Goal: Task Accomplishment & Management: Manage account settings

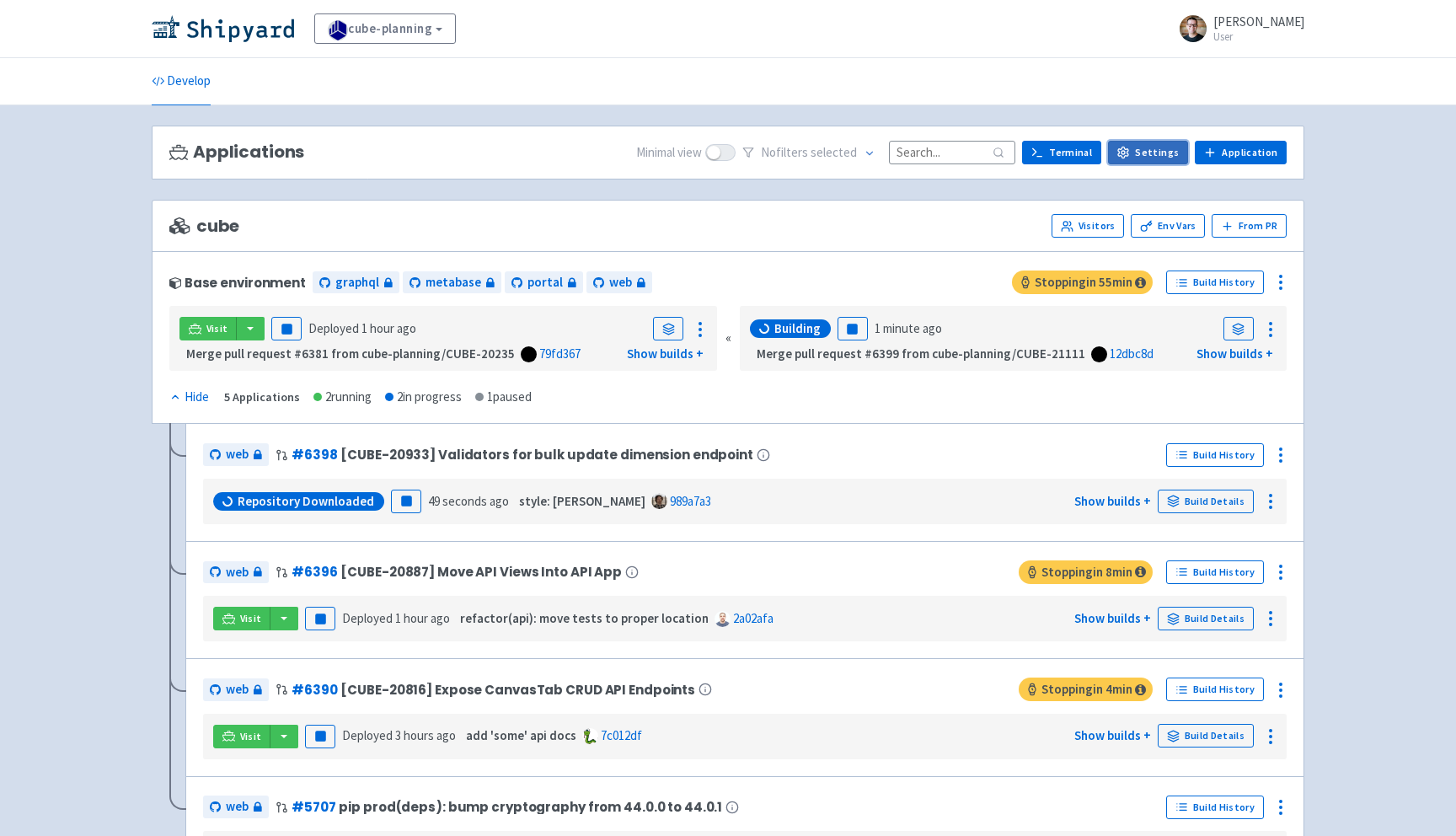
click at [1166, 150] on link "Settings" at bounding box center [1148, 153] width 80 height 24
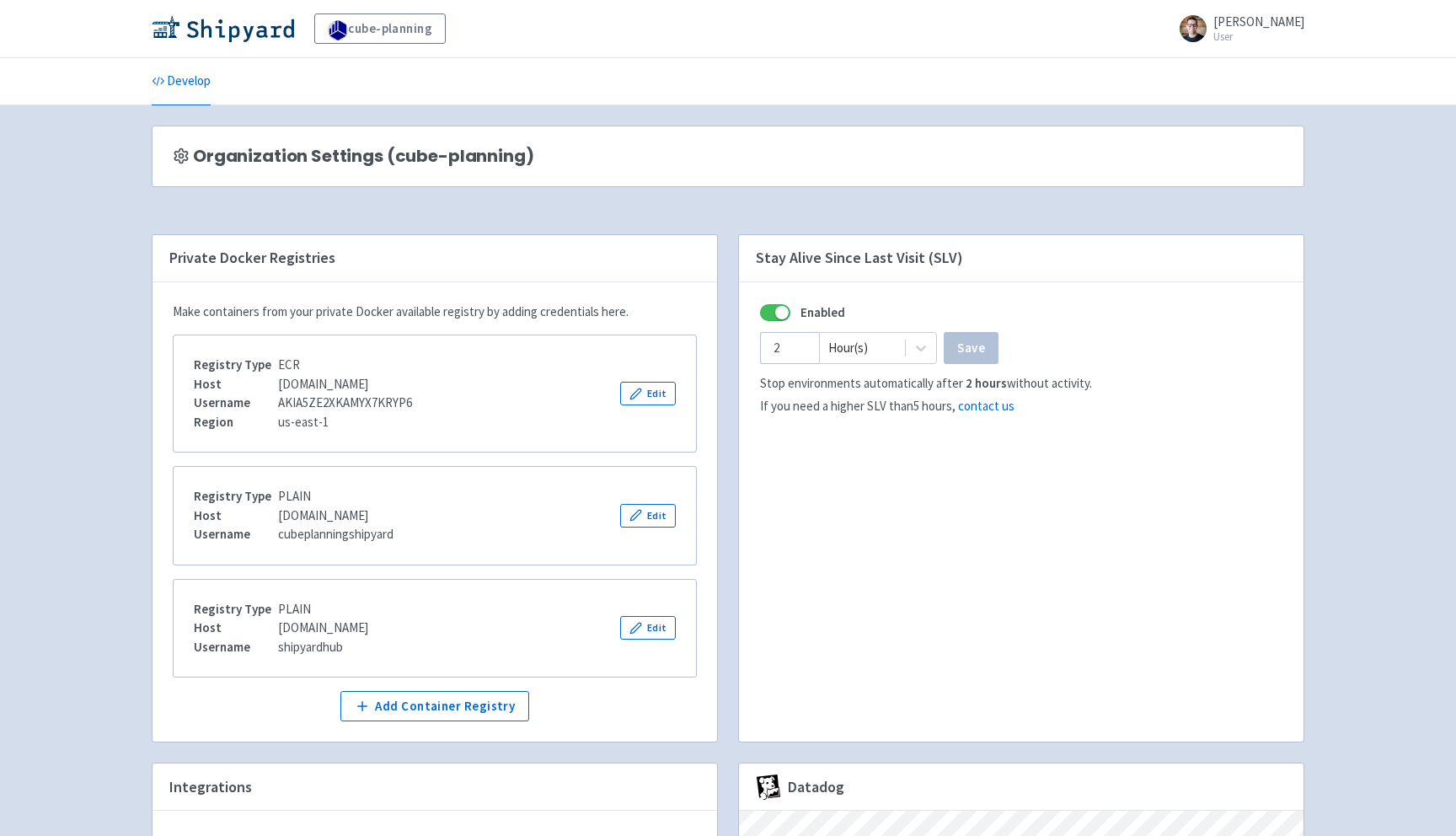
click at [147, 20] on div "cube-planning paulo-figueiredo User Profile Sign out" at bounding box center [728, 29] width 1180 height 31
click at [160, 23] on img at bounding box center [222, 29] width 142 height 27
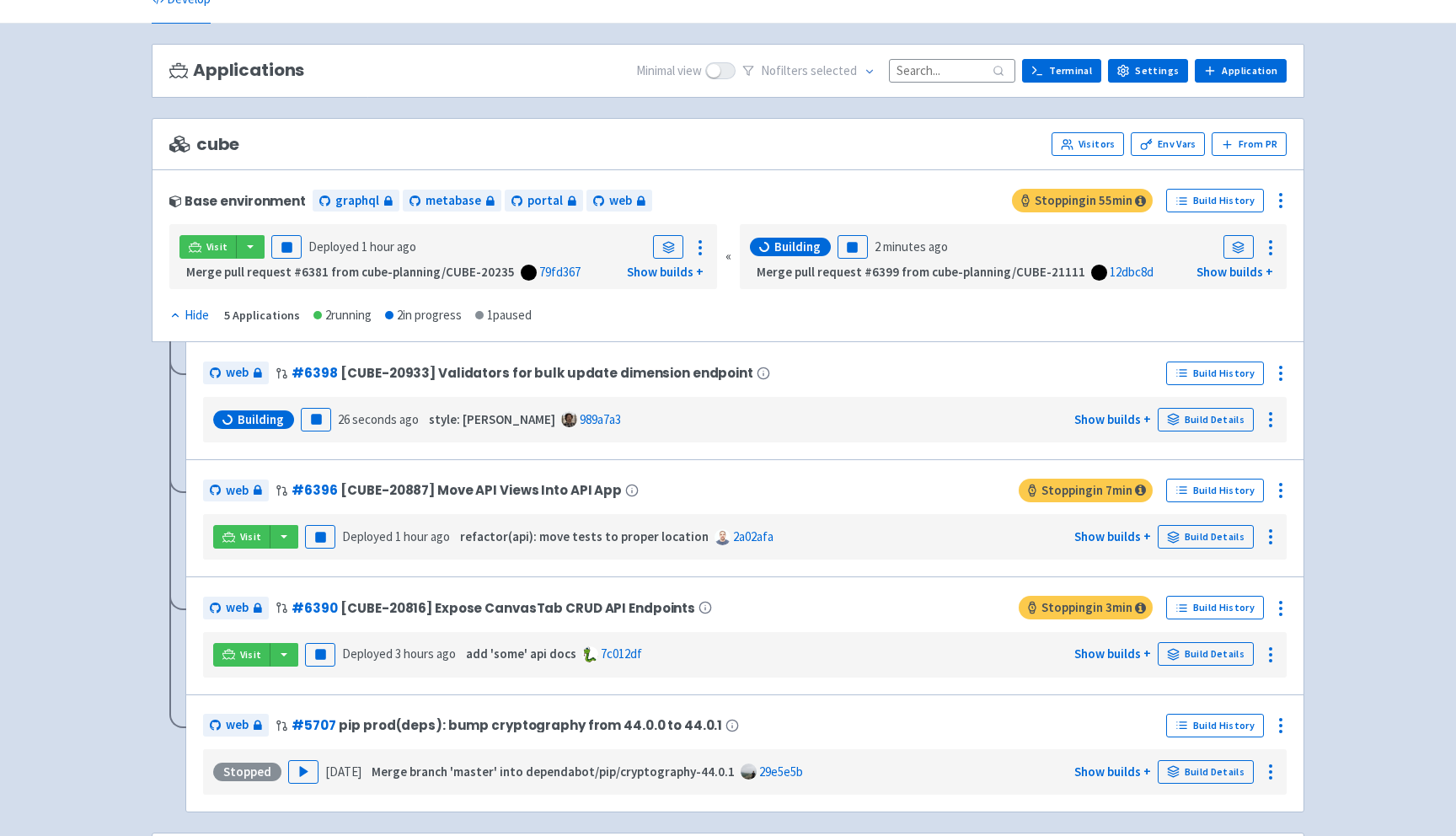
scroll to position [76, 0]
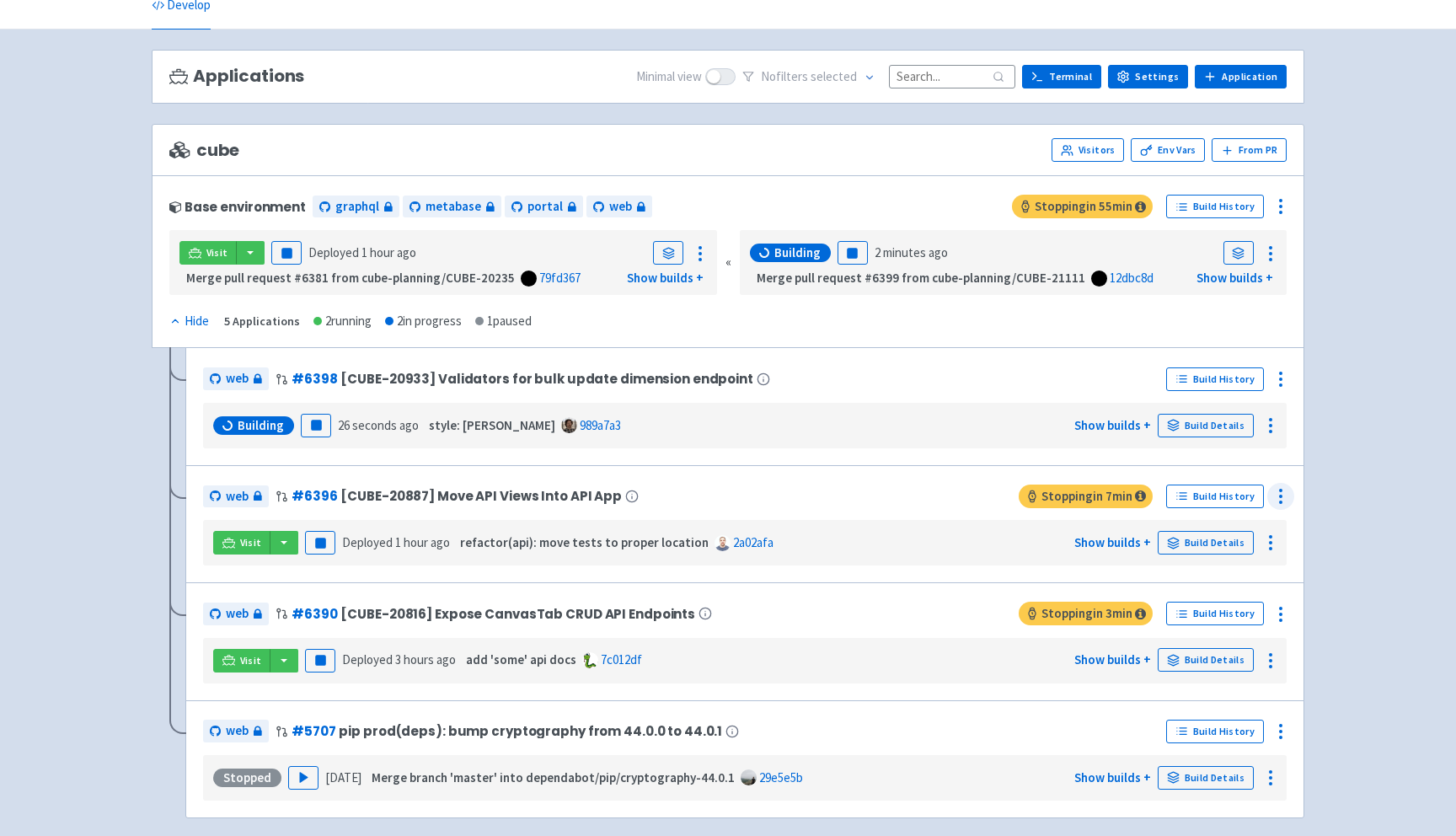
click at [1277, 493] on icon at bounding box center [1281, 496] width 20 height 20
click at [1205, 535] on span "Configure" at bounding box center [1187, 535] width 53 height 24
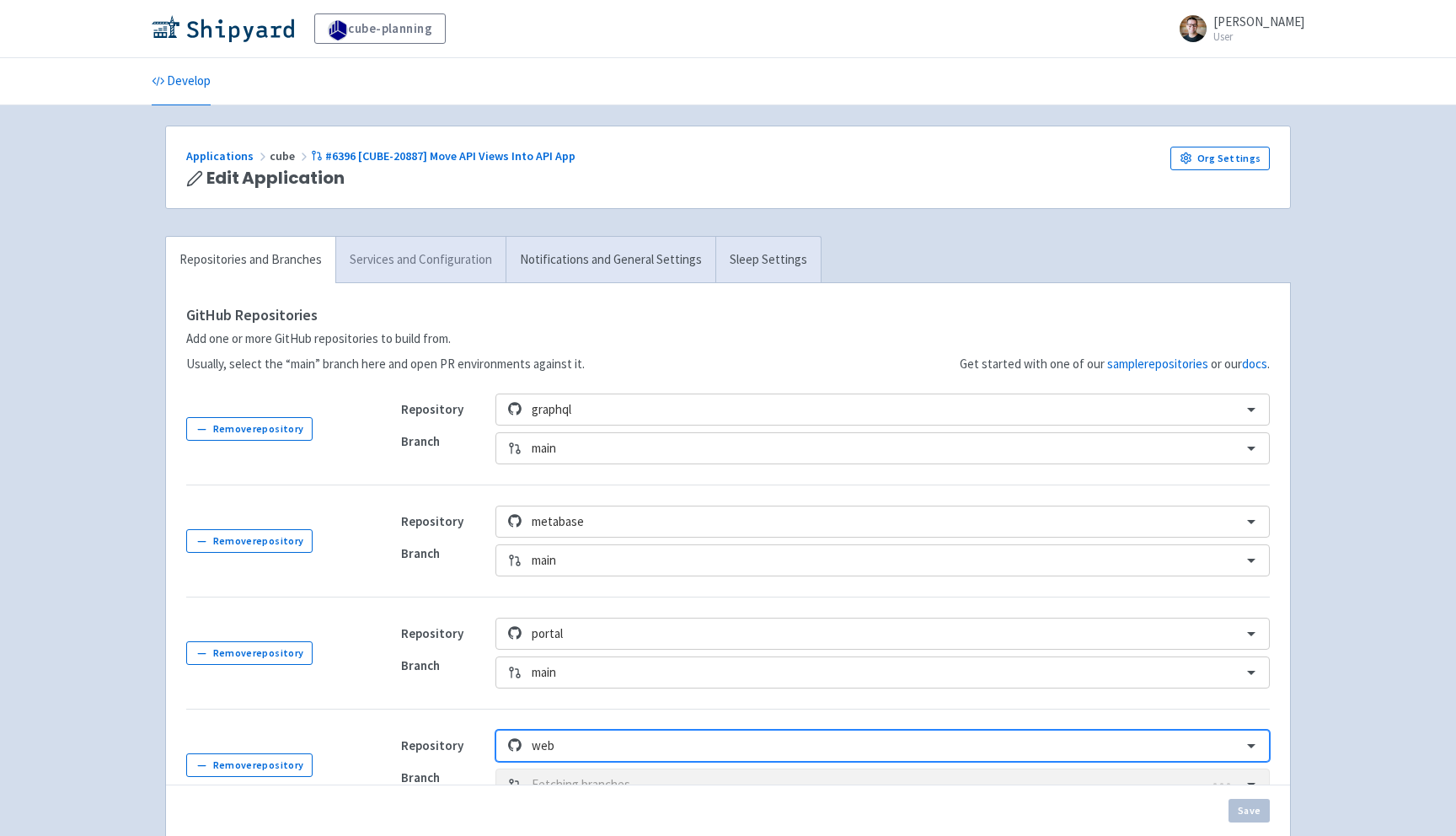
click at [444, 260] on link "Services and Configuration" at bounding box center [420, 260] width 170 height 46
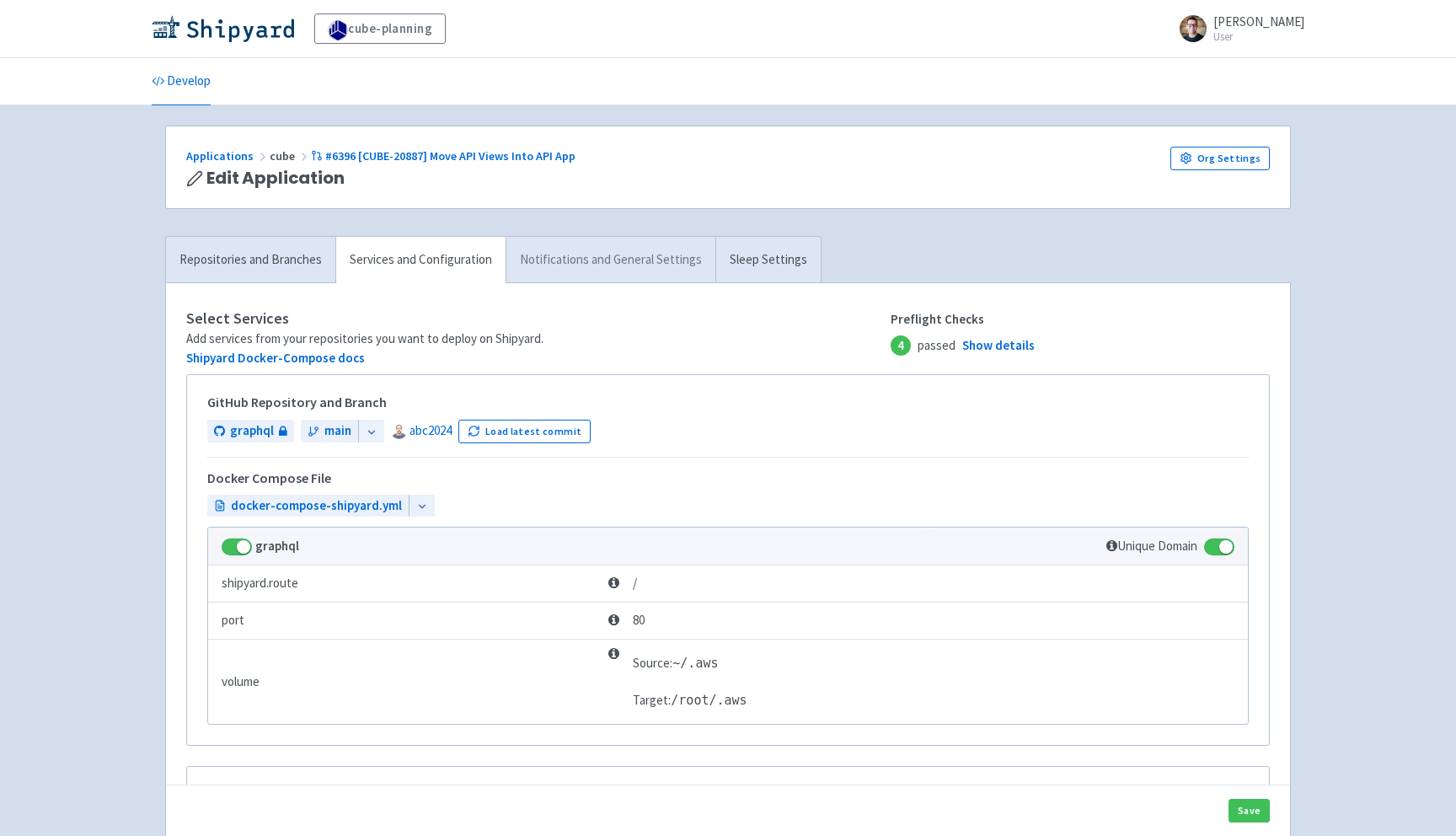
click at [619, 255] on link "Notifications and General Settings" at bounding box center [610, 260] width 210 height 46
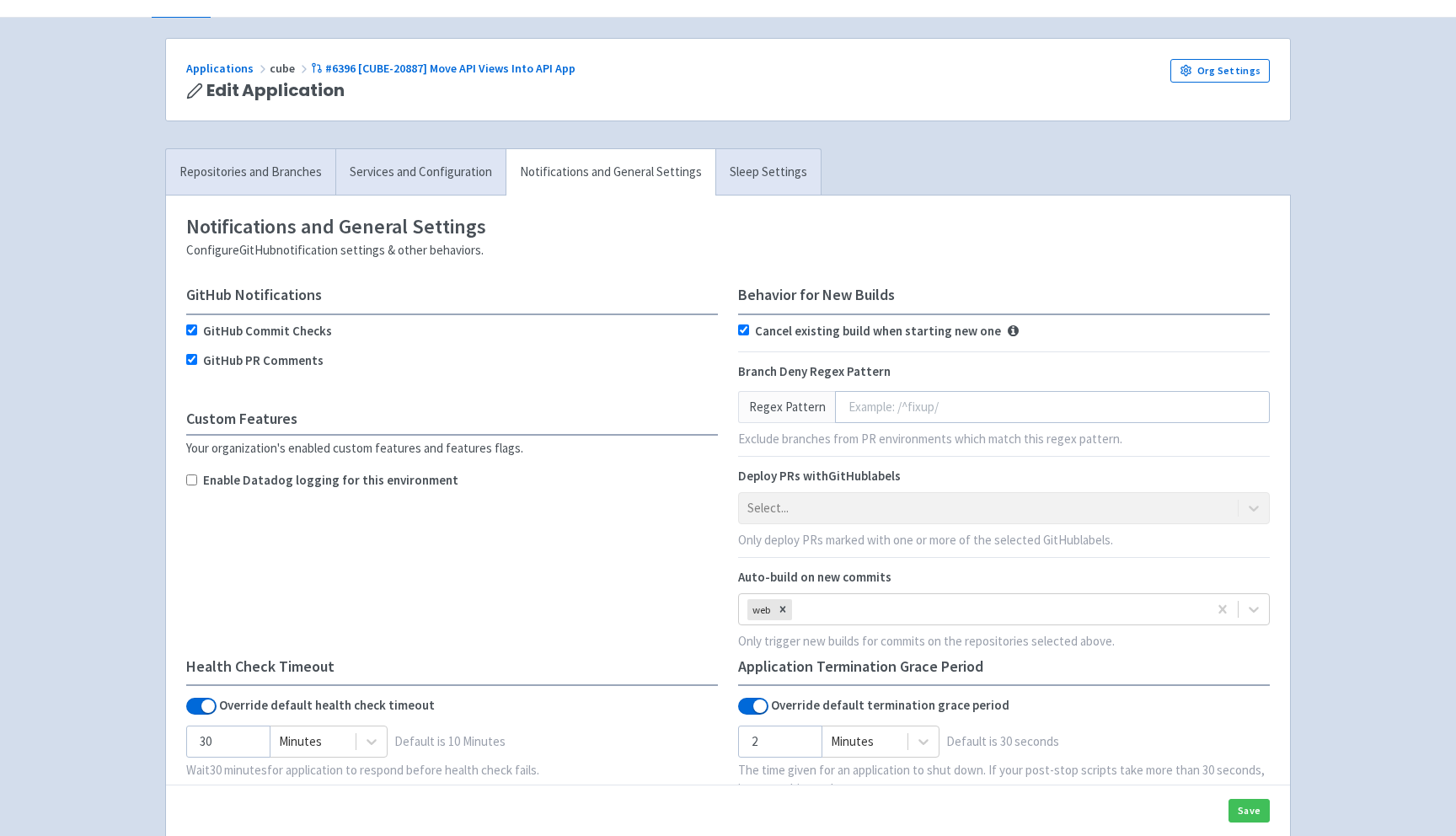
scroll to position [121, 0]
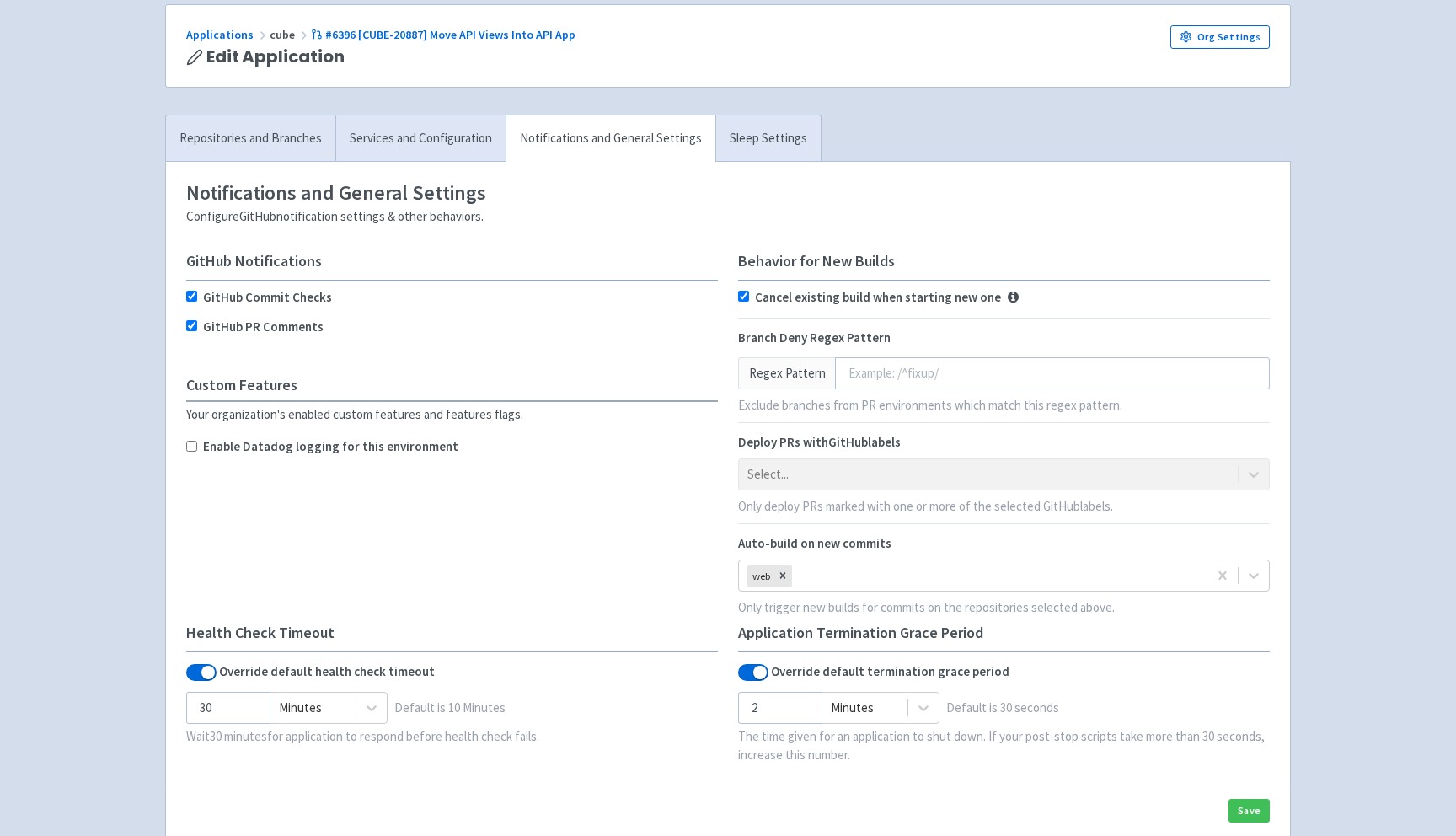
click at [335, 451] on label "Enable Datadog logging for this environment" at bounding box center [331, 447] width 256 height 20
click at [197, 451] on input "Enable Datadog logging for this environment" at bounding box center [191, 446] width 11 height 11
checkbox input "true"
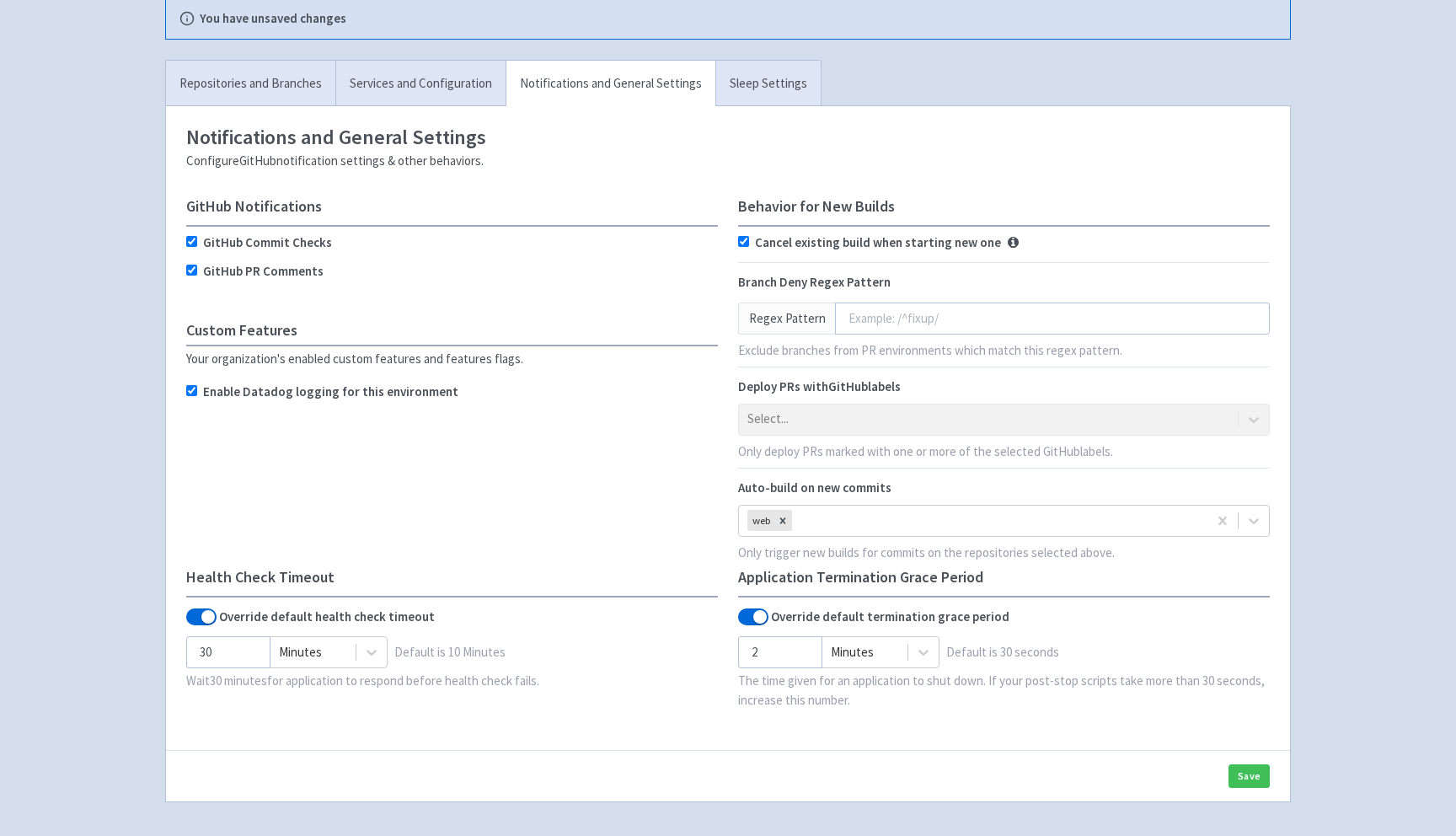
scroll to position [297, 0]
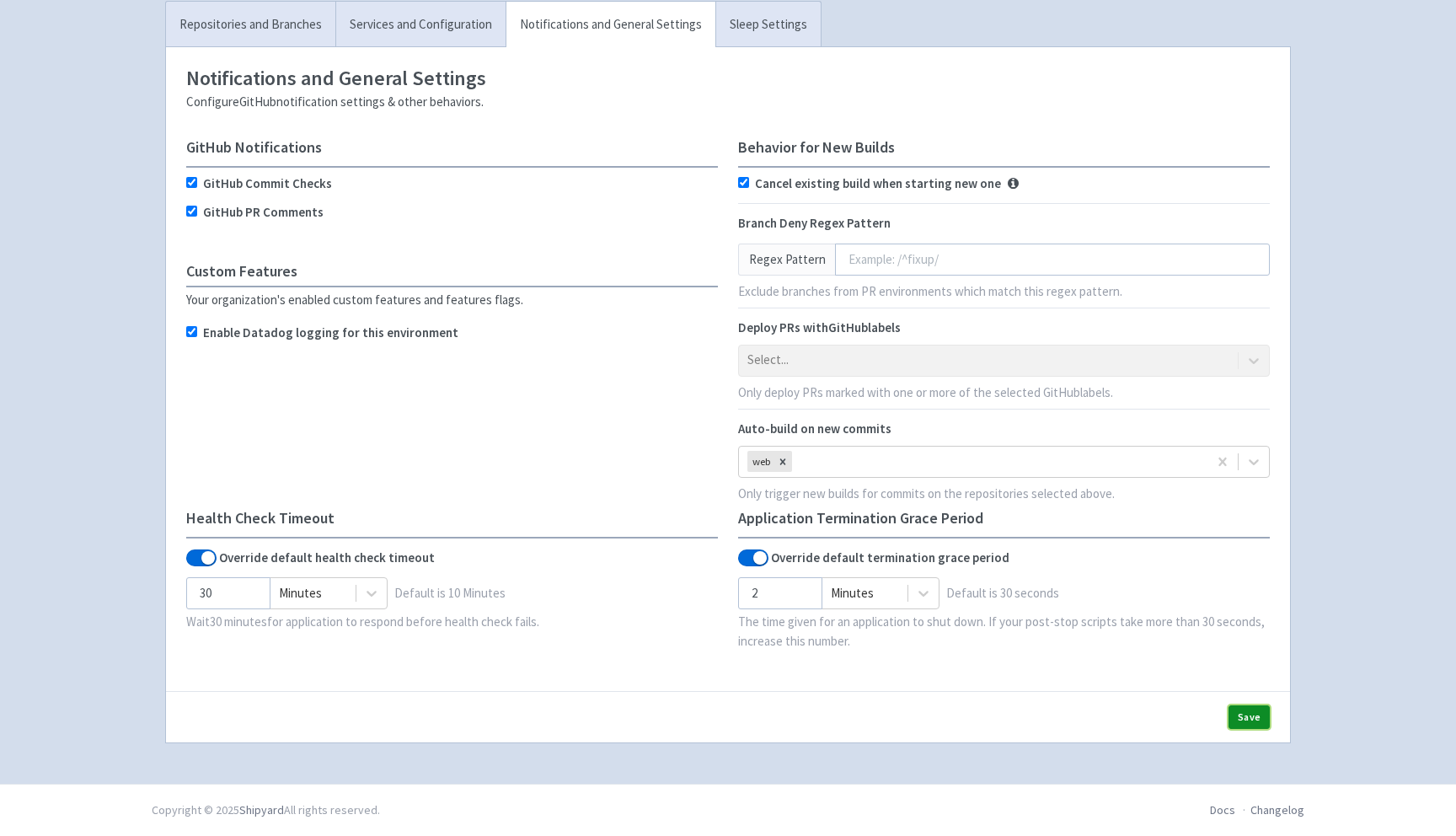
click at [1242, 719] on button "Save" at bounding box center [1249, 718] width 41 height 24
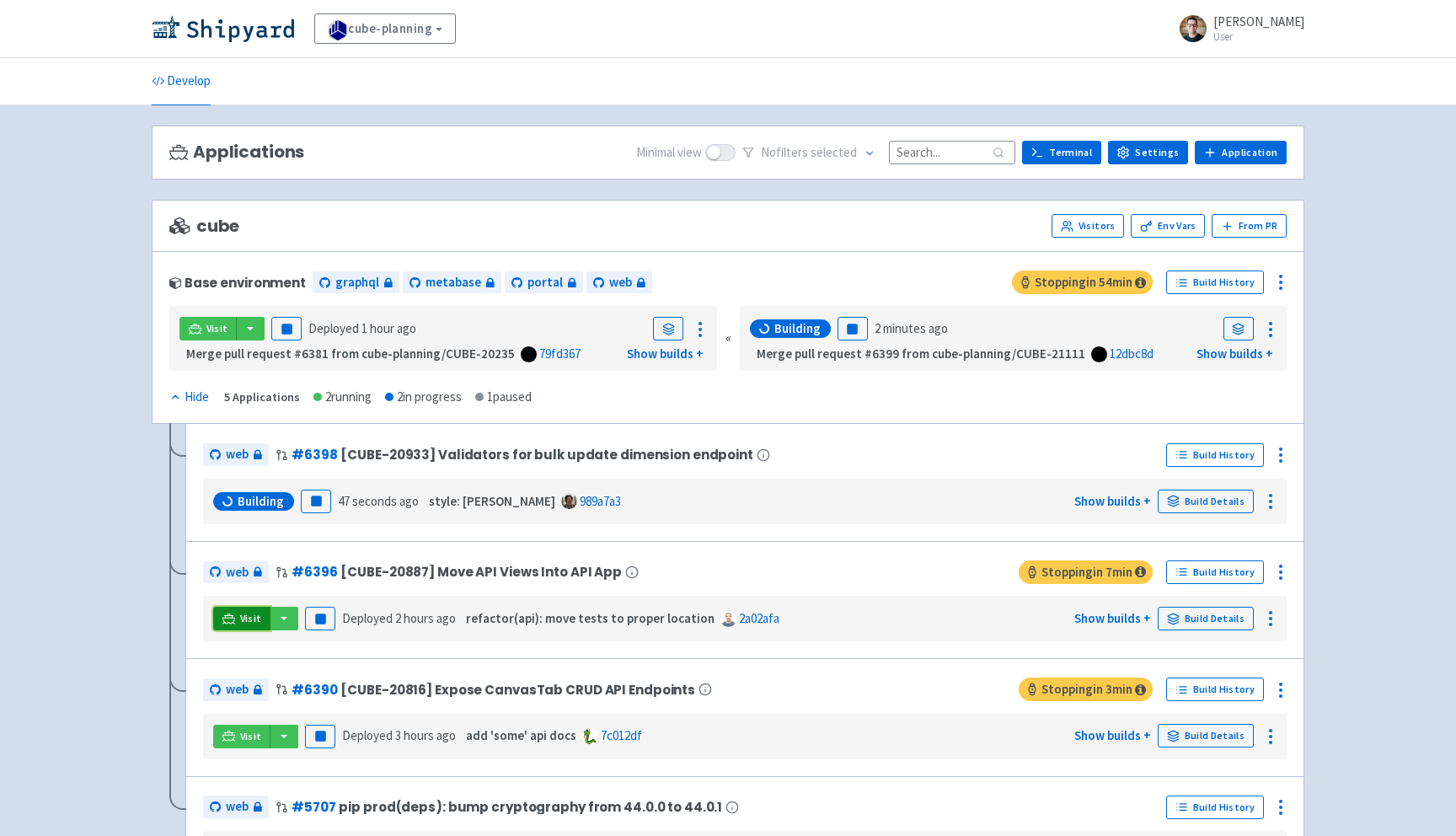
click at [245, 618] on span "Visit" at bounding box center [251, 619] width 22 height 14
click at [1283, 570] on icon at bounding box center [1281, 572] width 20 height 20
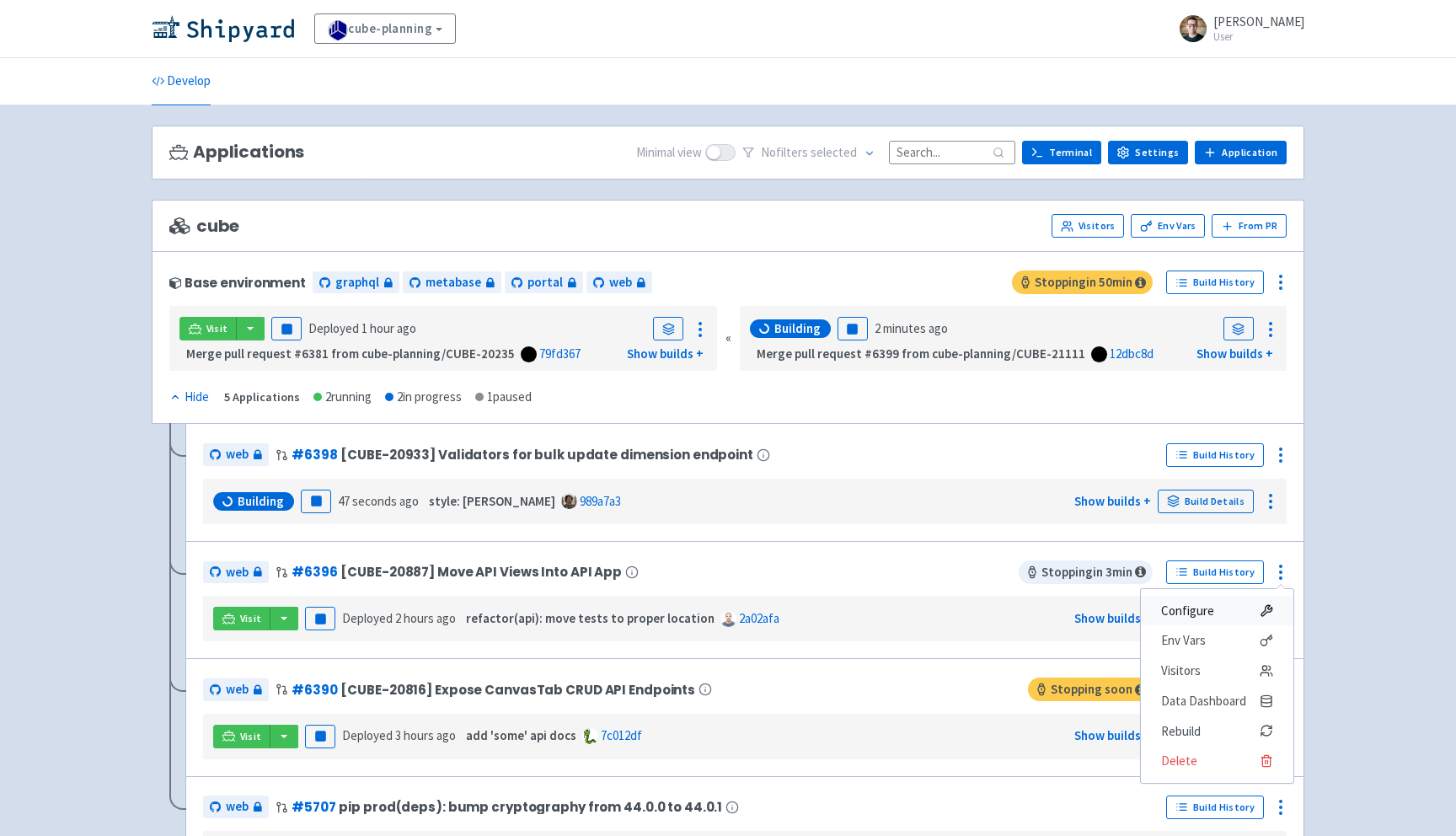
click at [1190, 621] on span "Configure" at bounding box center [1187, 611] width 53 height 24
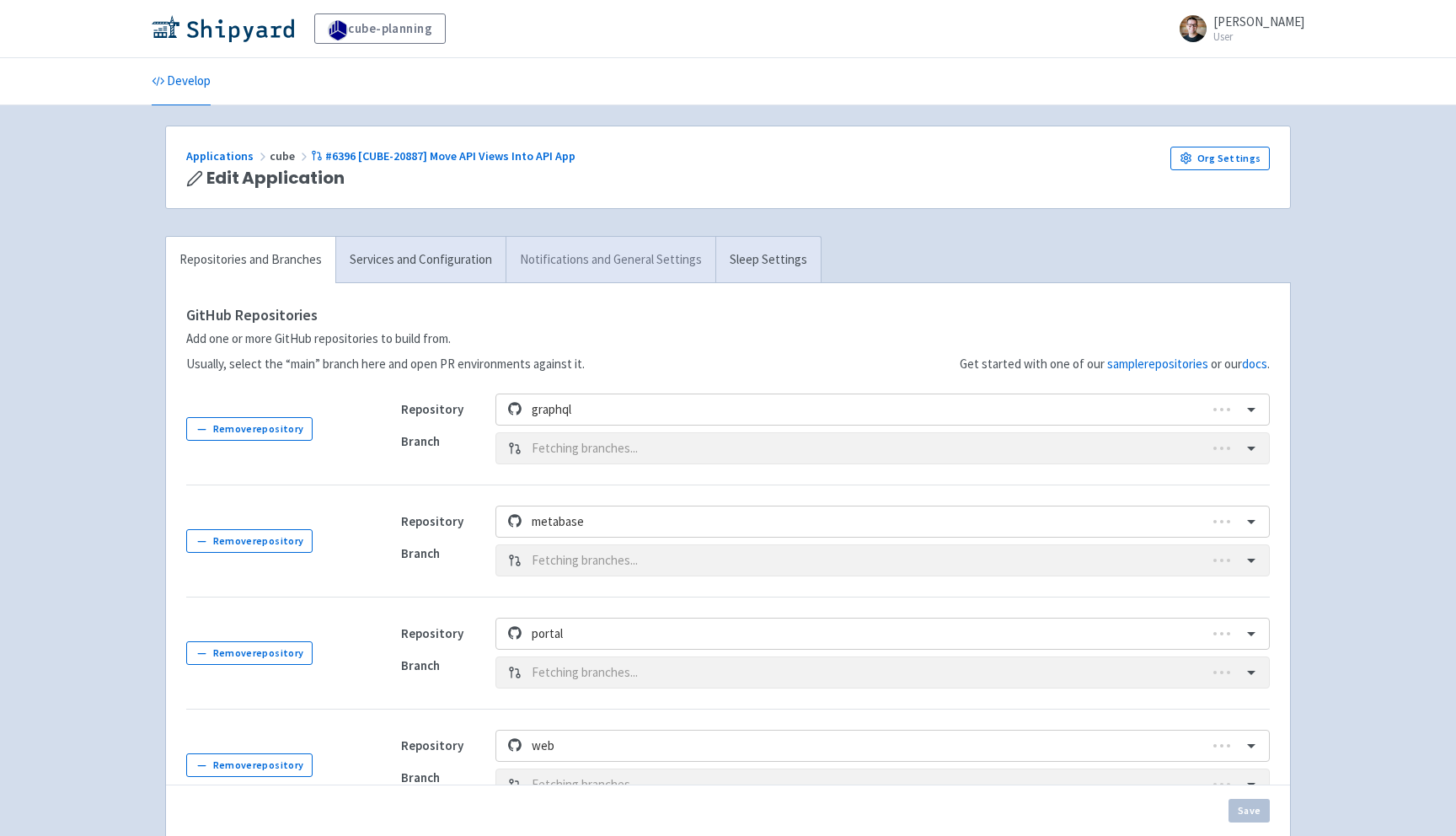
click at [571, 249] on link "Notifications and General Settings" at bounding box center [610, 260] width 210 height 46
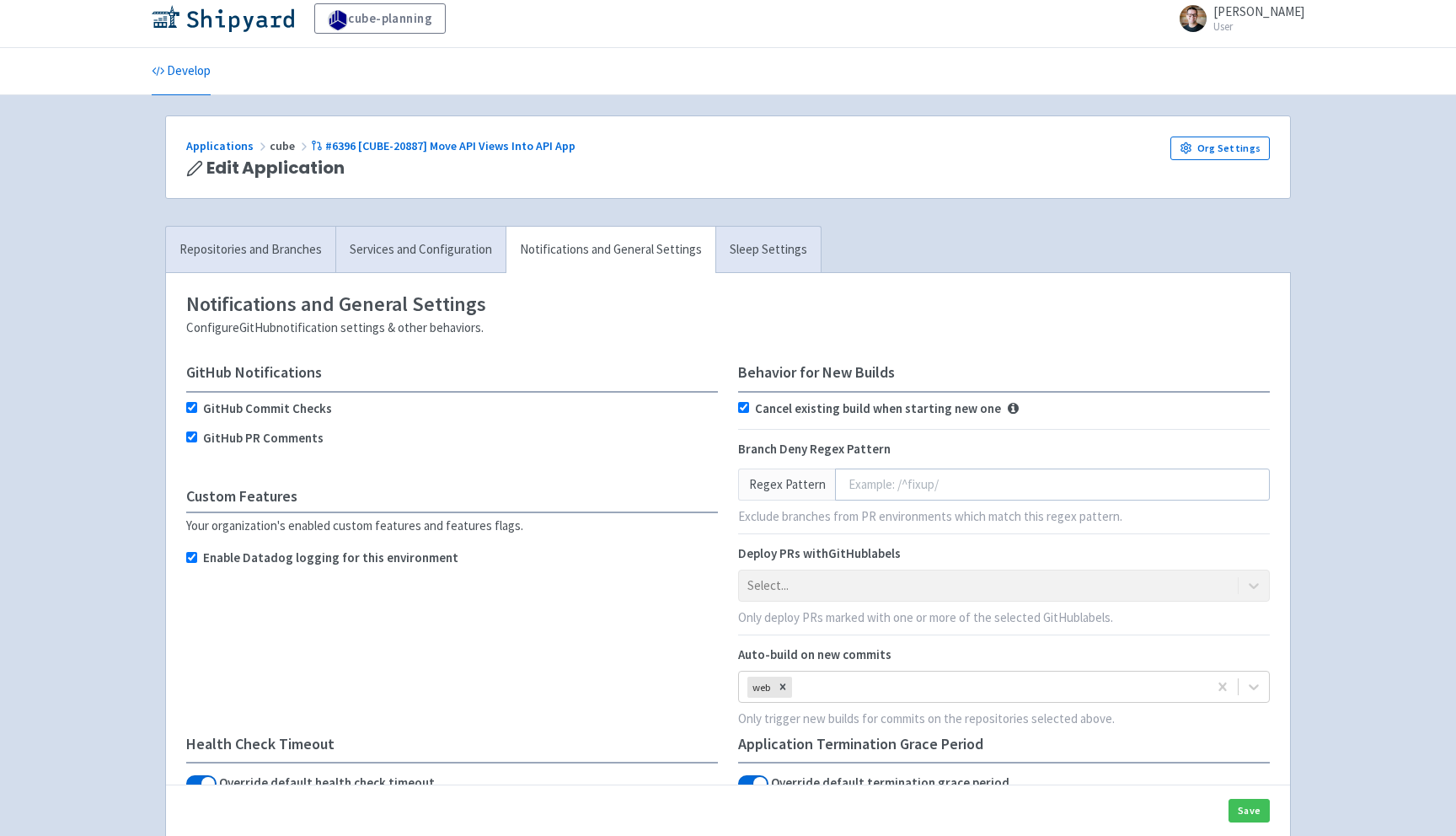
scroll to position [13, 0]
click at [399, 257] on link "Services and Configuration" at bounding box center [420, 247] width 170 height 46
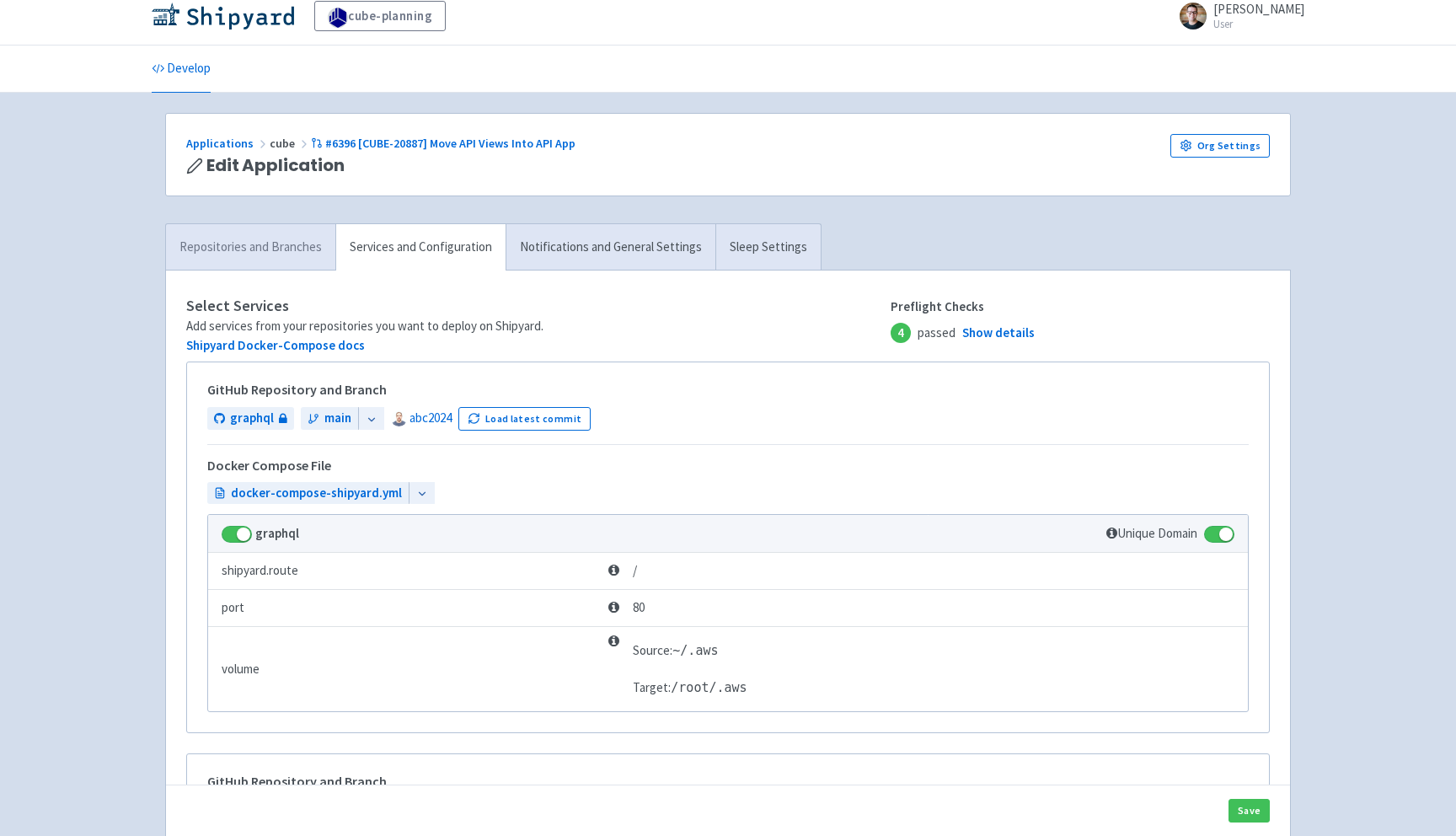
click at [277, 249] on link "Repositories and Branches" at bounding box center [251, 247] width 170 height 46
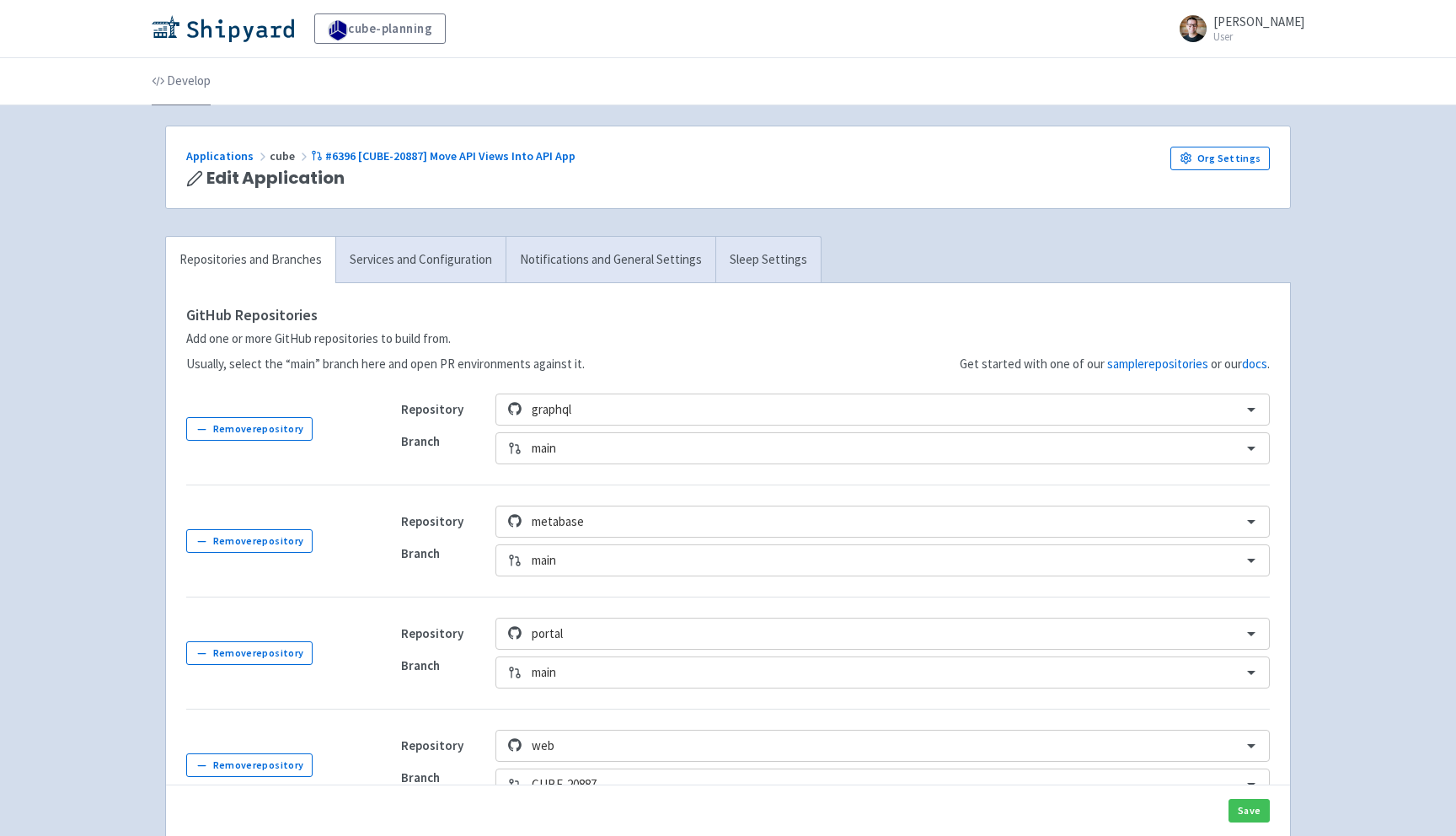
click at [194, 76] on link "Develop" at bounding box center [181, 81] width 59 height 47
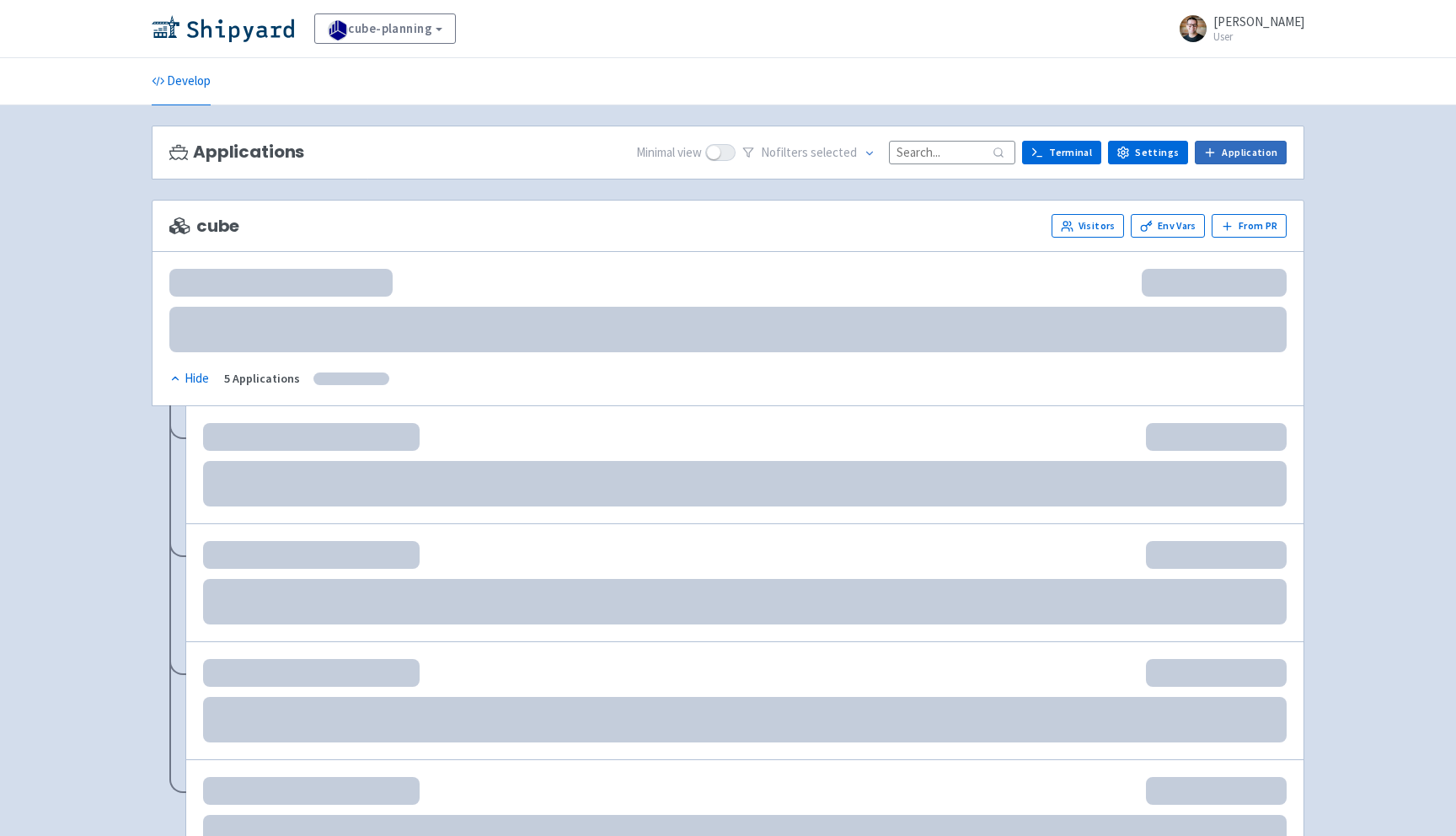
scroll to position [3, 0]
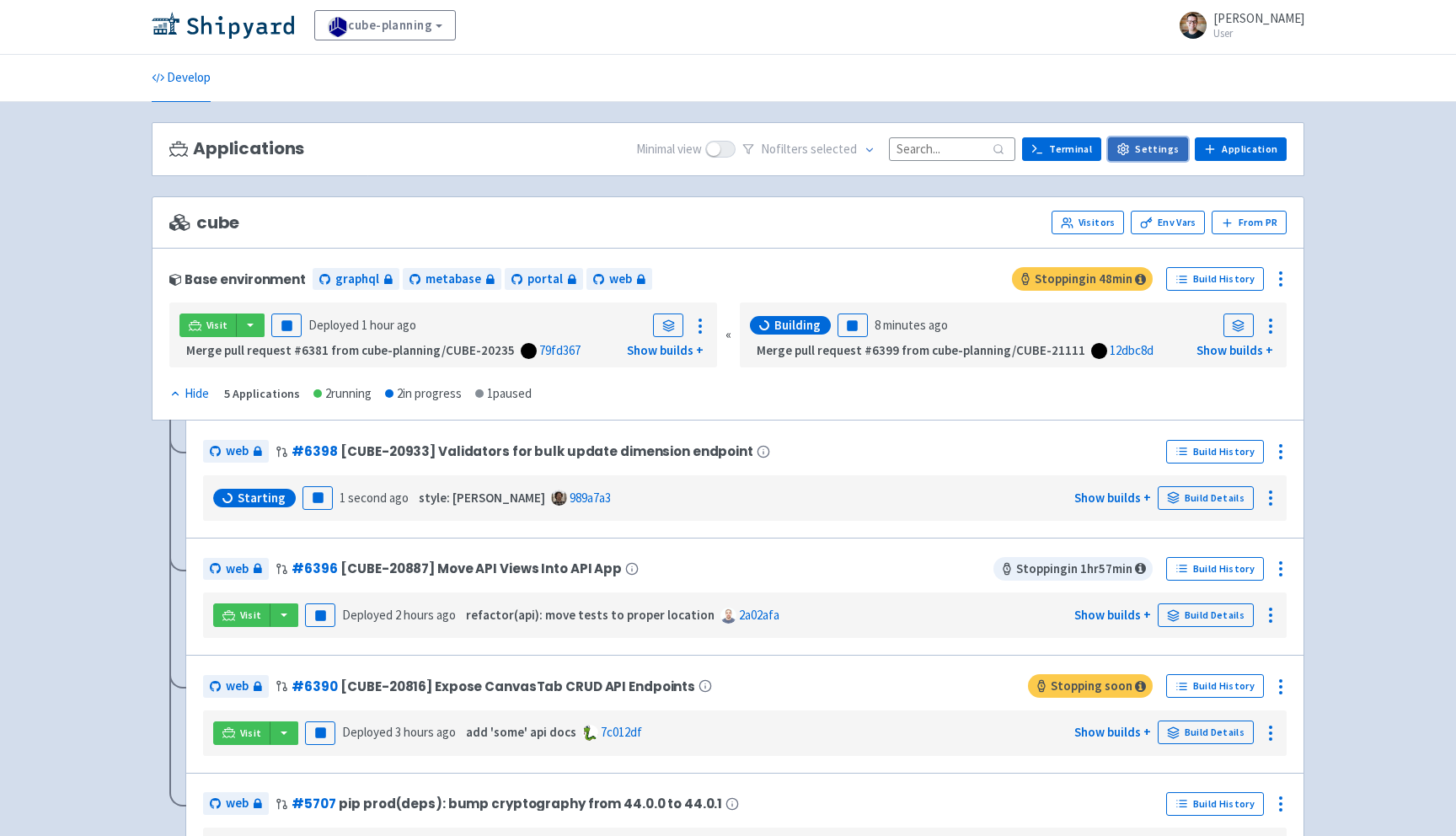
click at [1167, 148] on link "Settings" at bounding box center [1148, 149] width 80 height 24
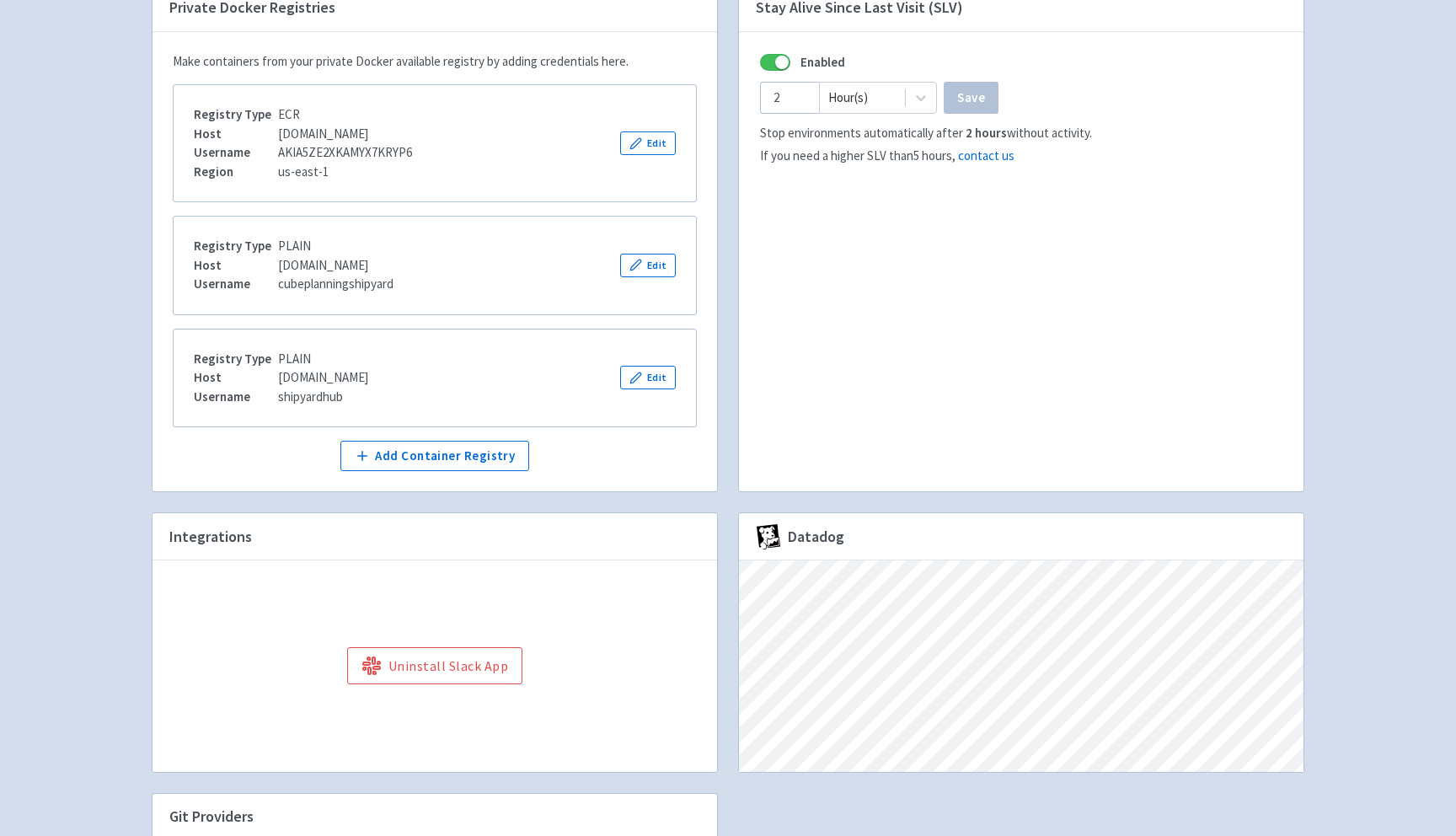
scroll to position [481, 0]
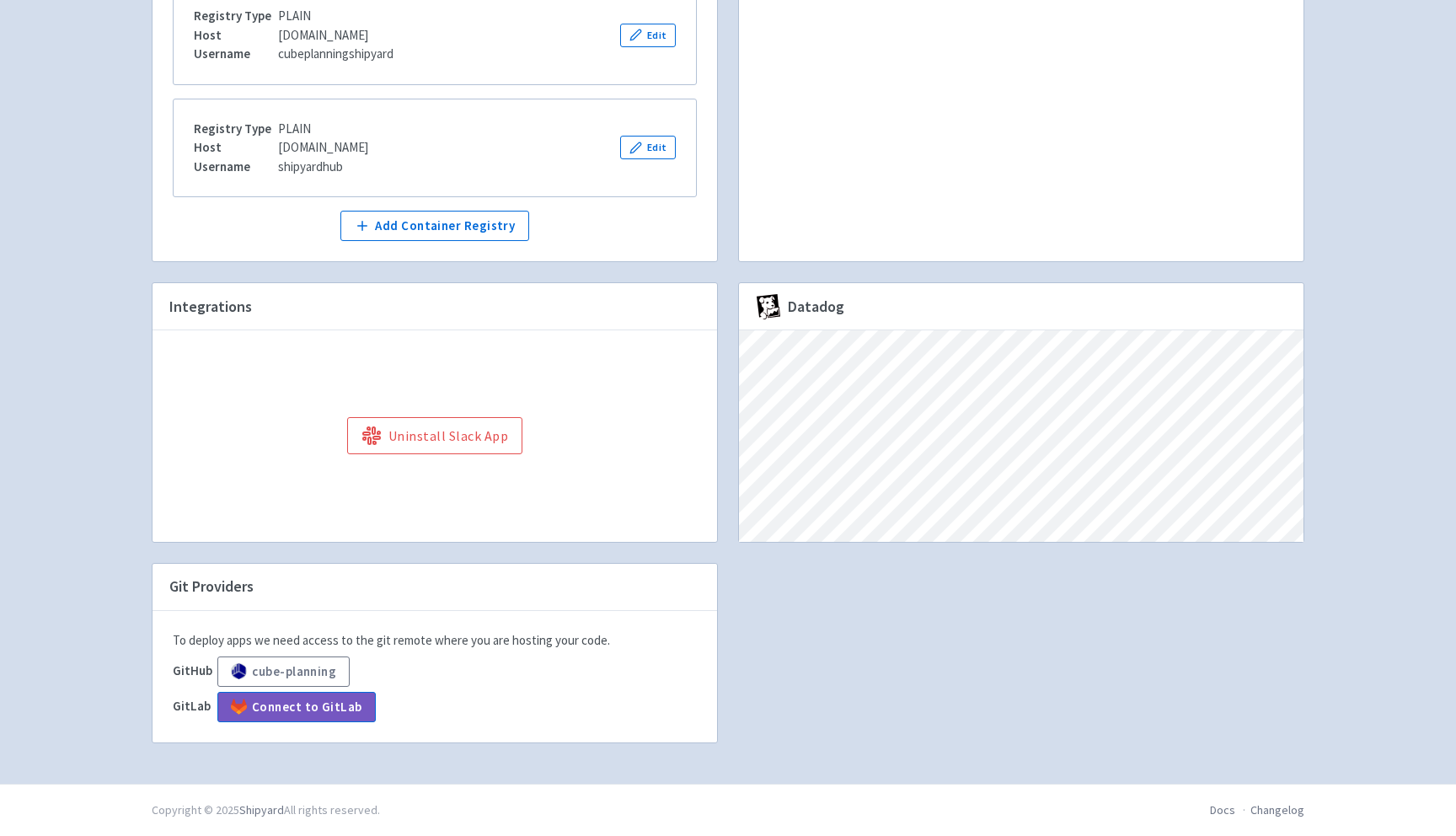
click at [931, 629] on div "Private Docker Registries Make containers from your private Docker available re…" at bounding box center [728, 258] width 1173 height 1009
click at [43, 95] on div "cube-planning [PERSON_NAME] User Profile Sign out Develop" at bounding box center [728, 151] width 1456 height 1264
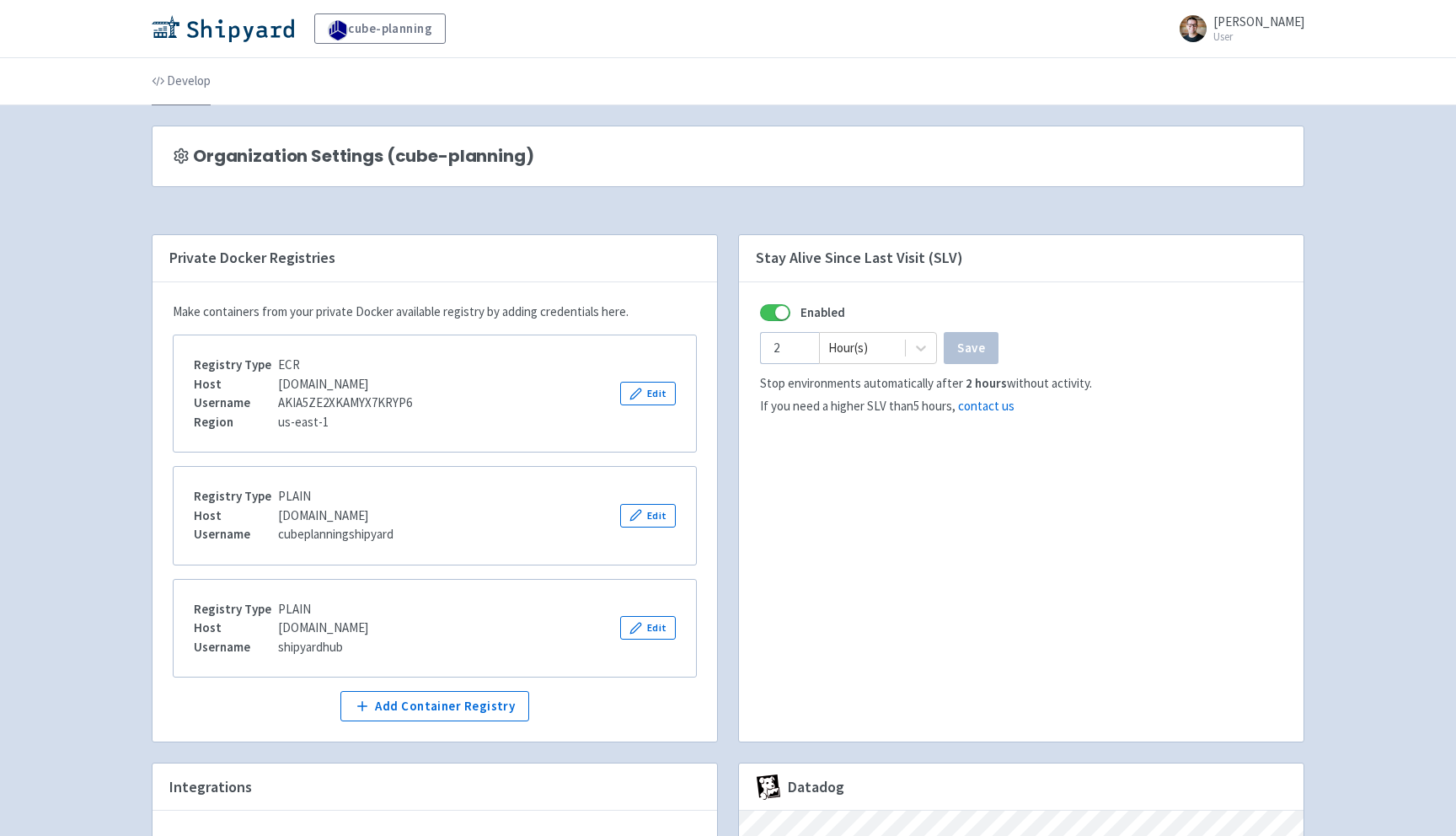
scroll to position [0, 0]
click at [185, 82] on link "Develop" at bounding box center [181, 81] width 59 height 47
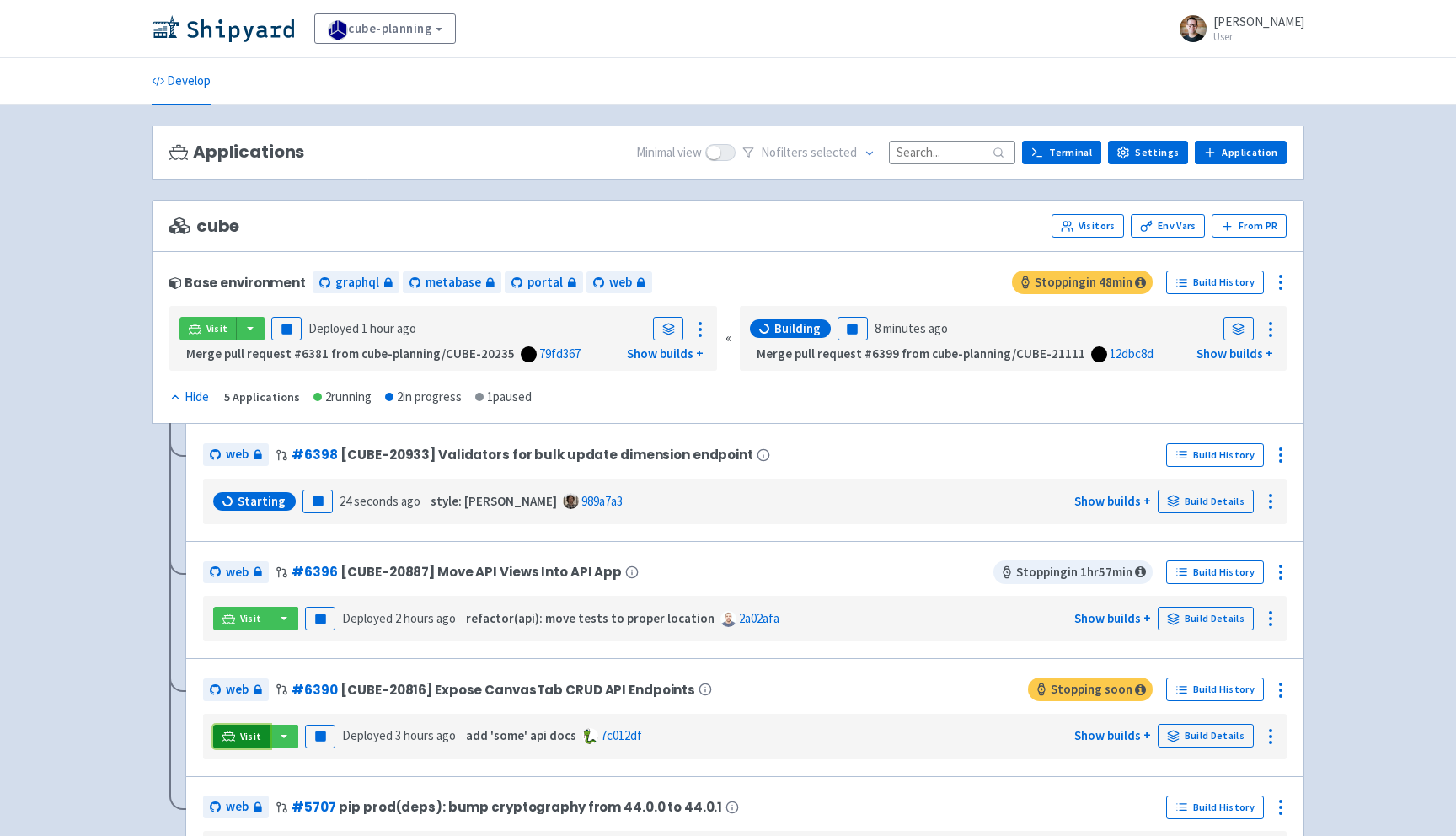
click at [253, 734] on span "Visit" at bounding box center [251, 736] width 22 height 14
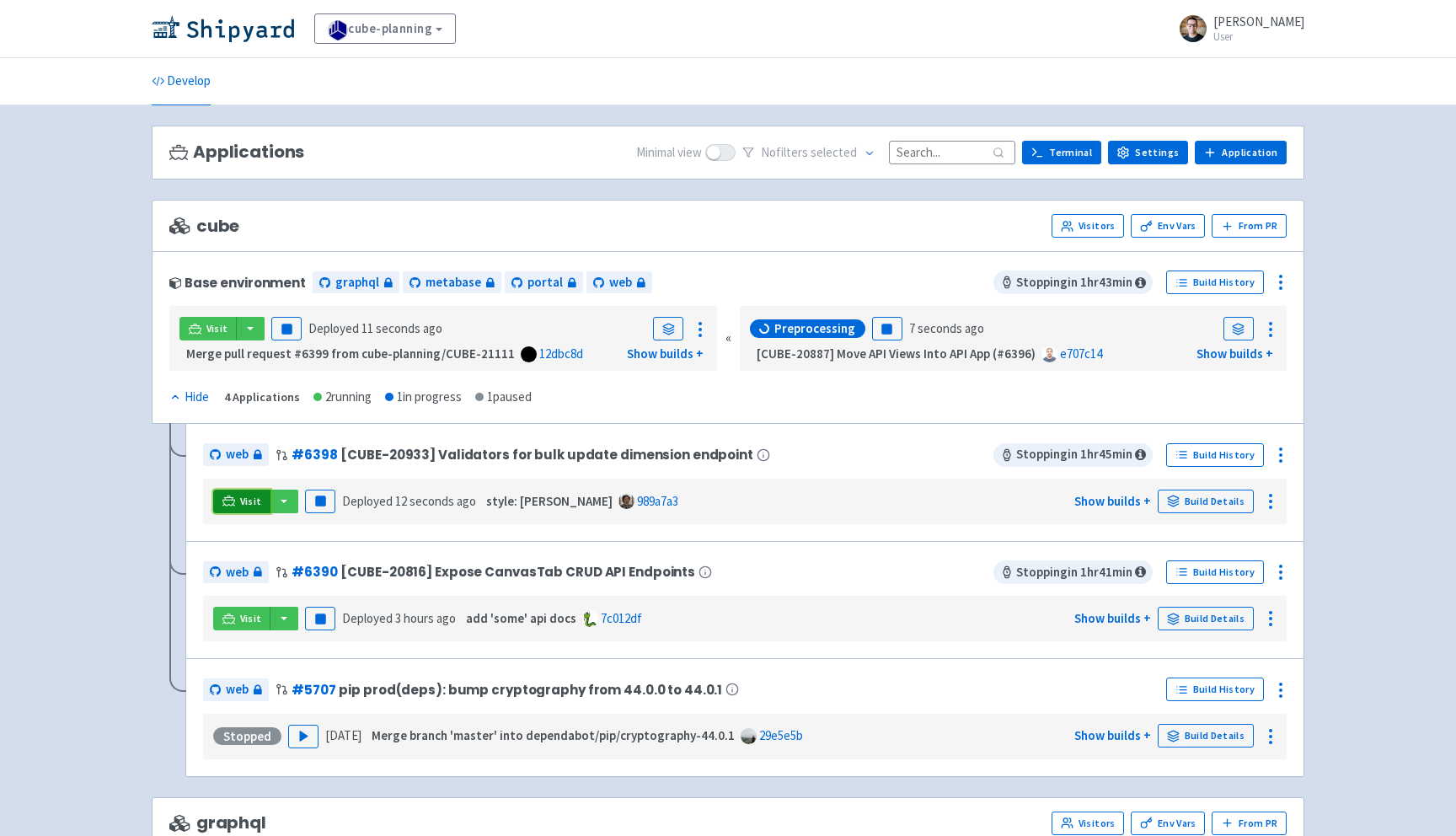
click at [250, 506] on span "Visit" at bounding box center [251, 501] width 22 height 14
